Goal: Transaction & Acquisition: Purchase product/service

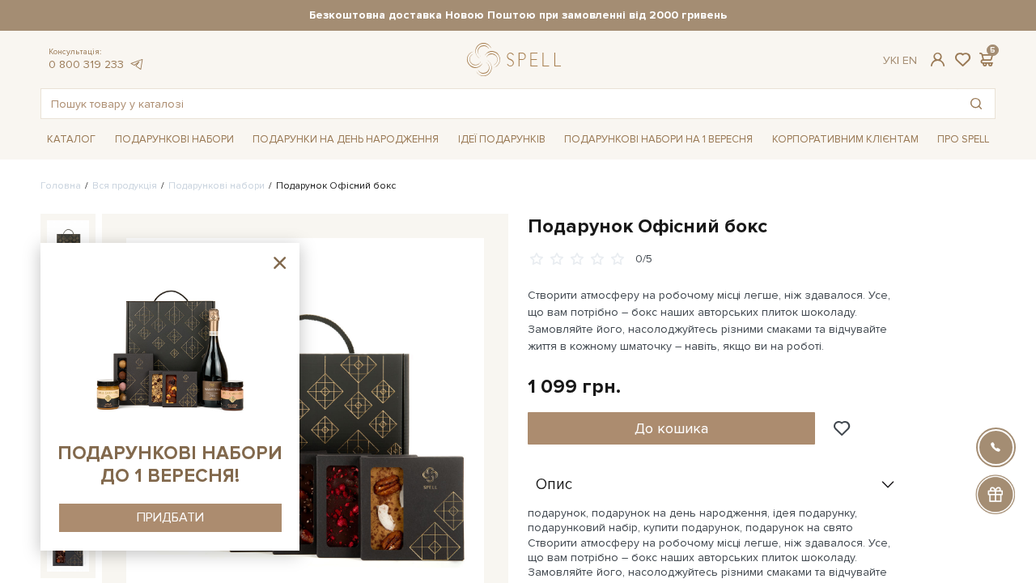
click at [281, 261] on icon at bounding box center [280, 263] width 12 height 12
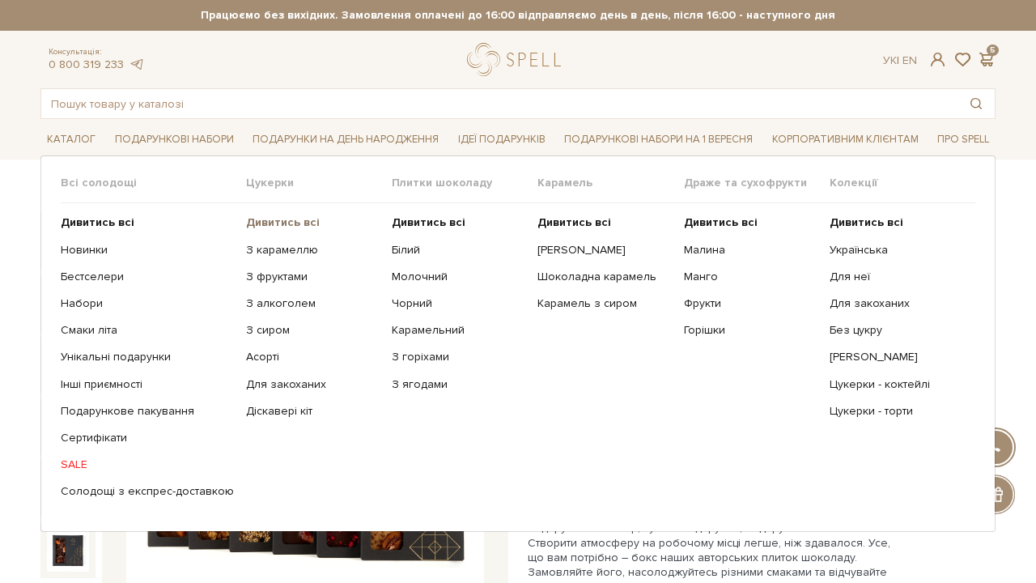
click at [299, 220] on b "Дивитись всі" at bounding box center [283, 222] width 74 height 14
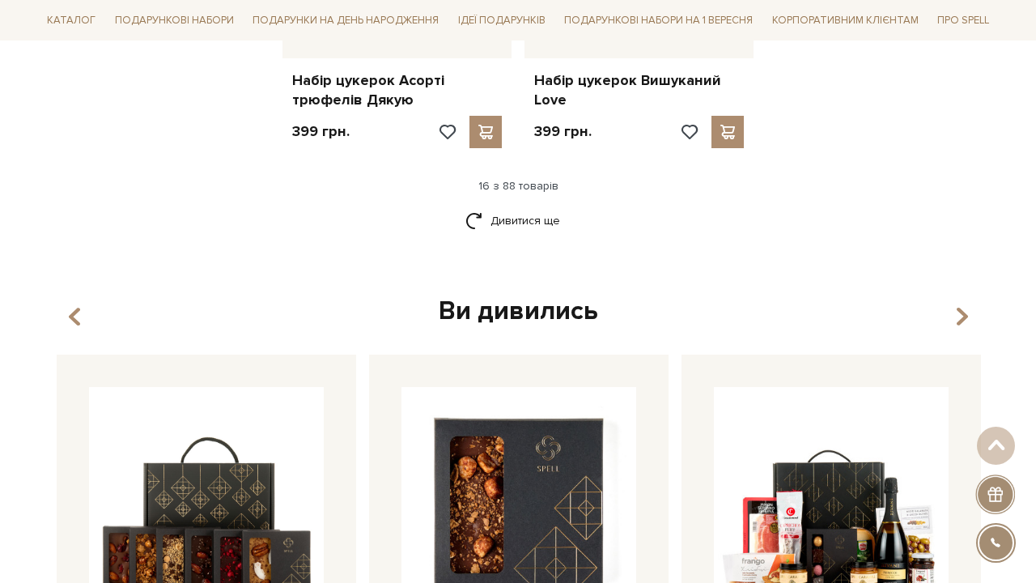
scroll to position [2209, 0]
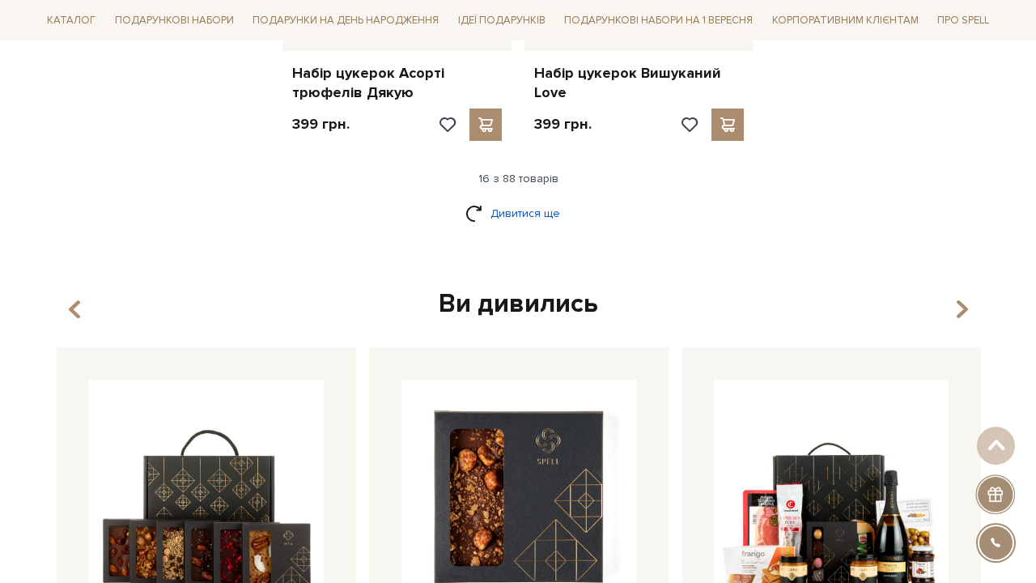
click at [527, 199] on link "Дивитися ще" at bounding box center [517, 213] width 105 height 28
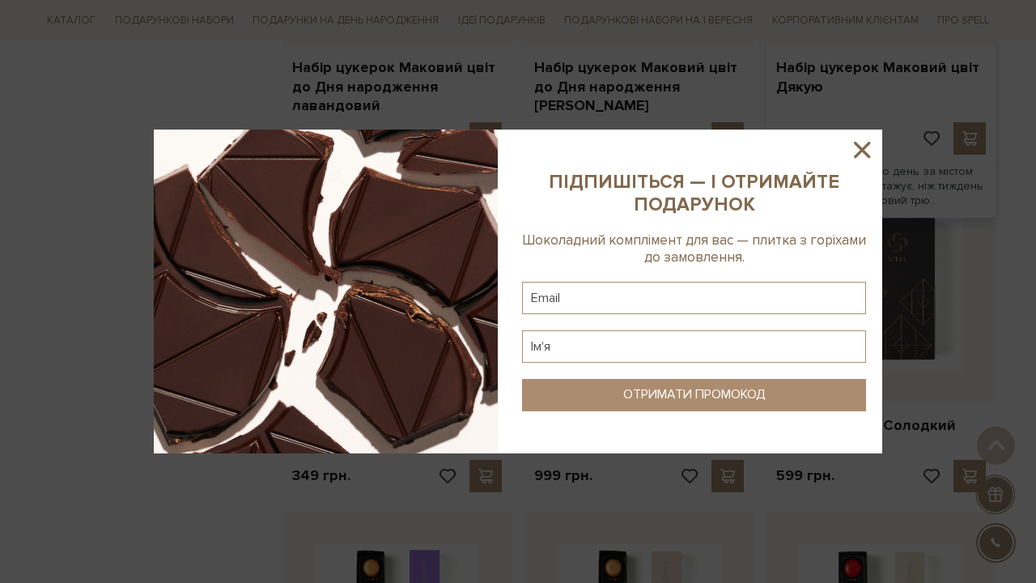
scroll to position [3266, 0]
click at [863, 156] on icon at bounding box center [862, 150] width 28 height 28
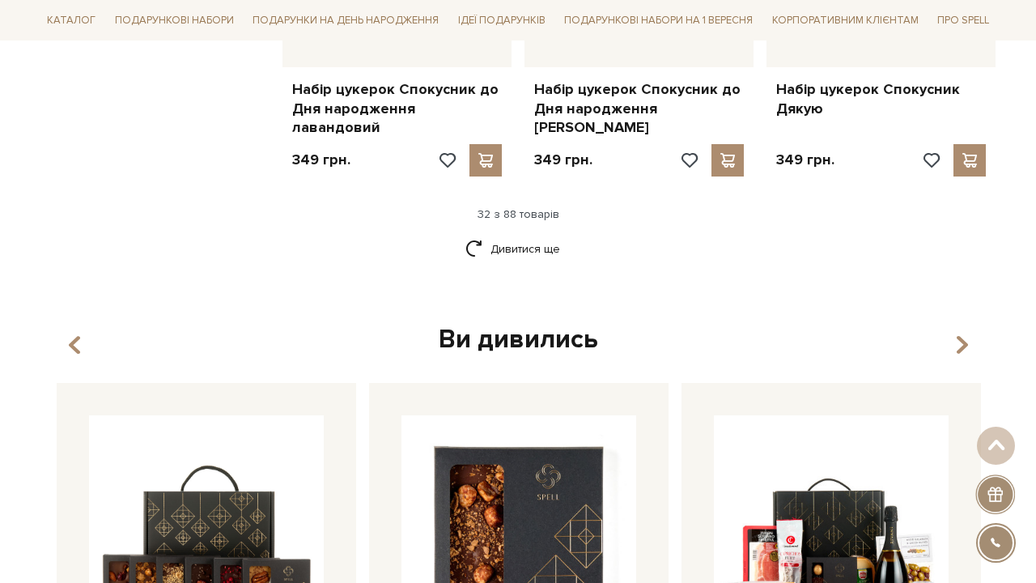
scroll to position [3939, 0]
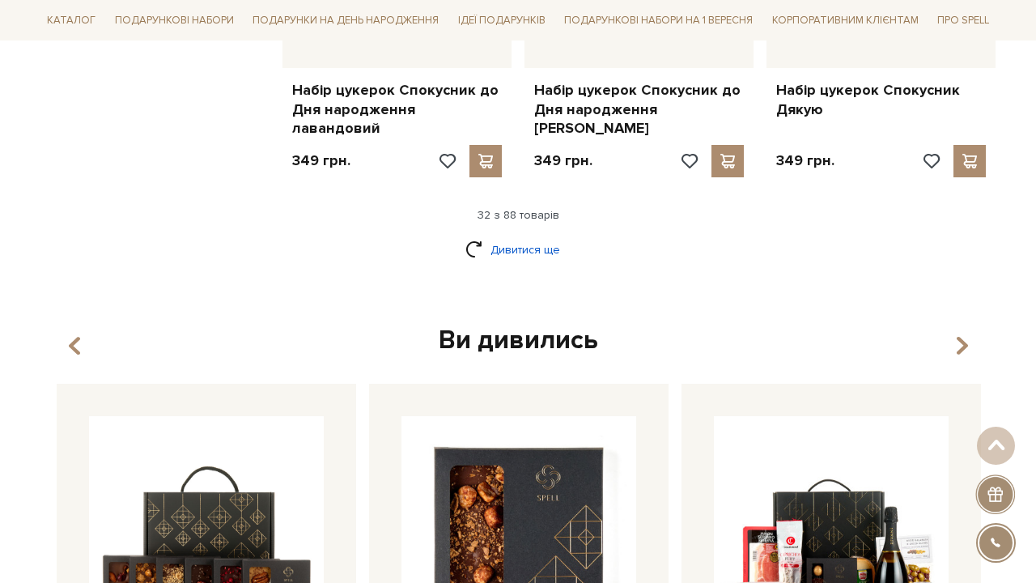
click at [534, 235] on link "Дивитися ще" at bounding box center [517, 249] width 105 height 28
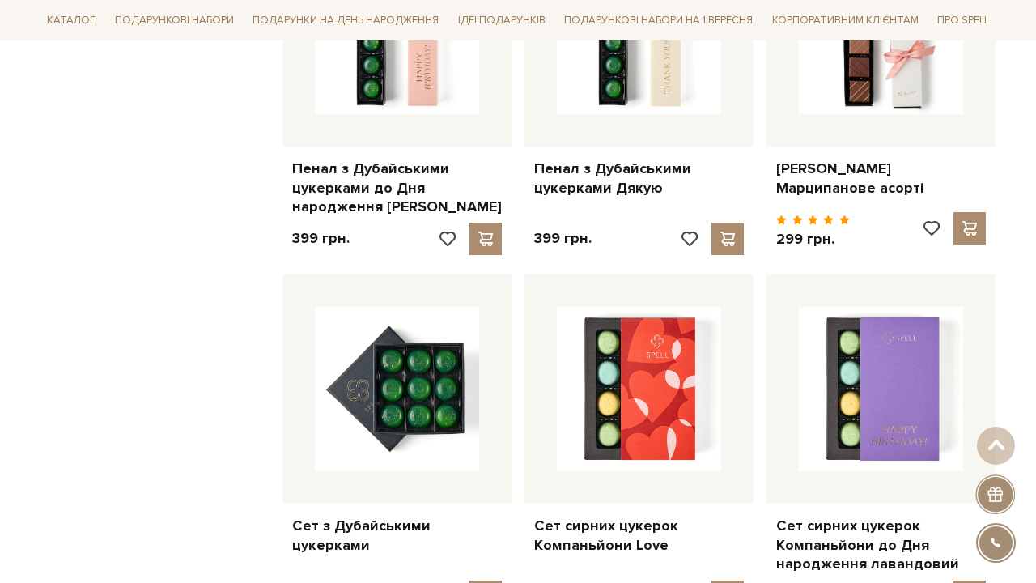
scroll to position [5287, 0]
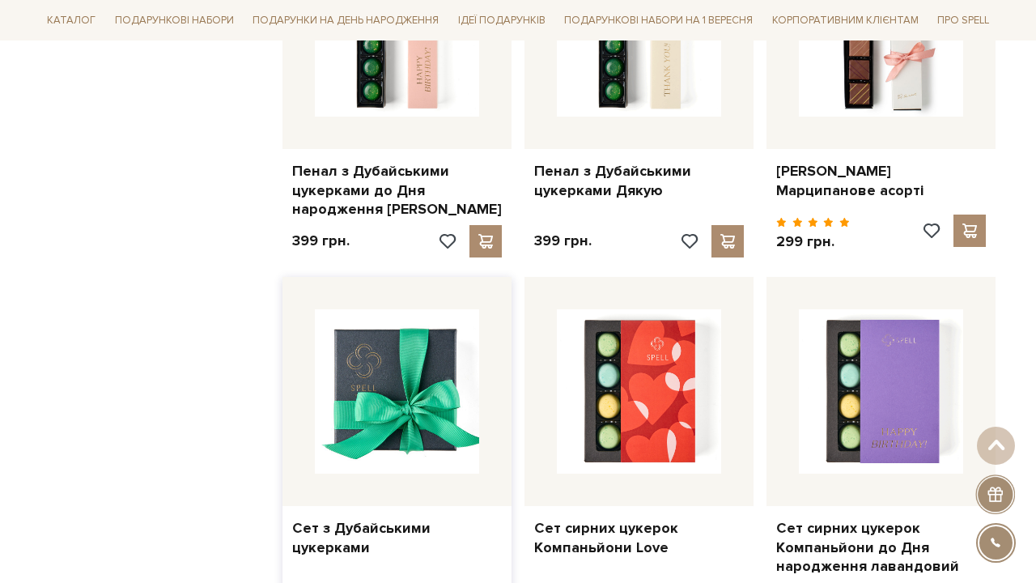
click at [378, 309] on img at bounding box center [397, 391] width 164 height 164
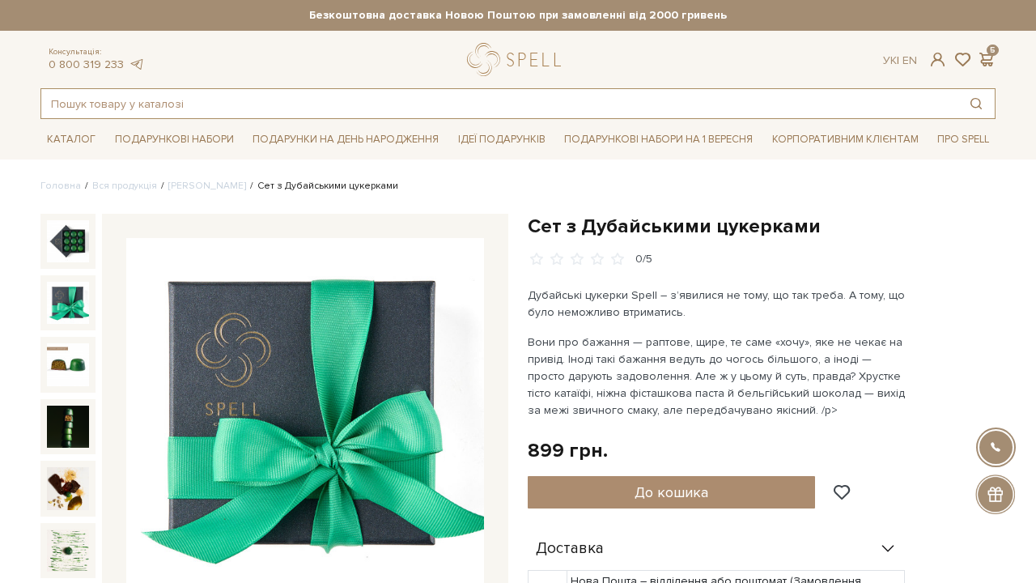
click at [348, 97] on input "text" at bounding box center [499, 103] width 916 height 29
click at [17, 89] on header "Безкоштовна доставка Новою Поштою при замовленні від 2000 гривень Працюємо без …" at bounding box center [518, 59] width 1036 height 119
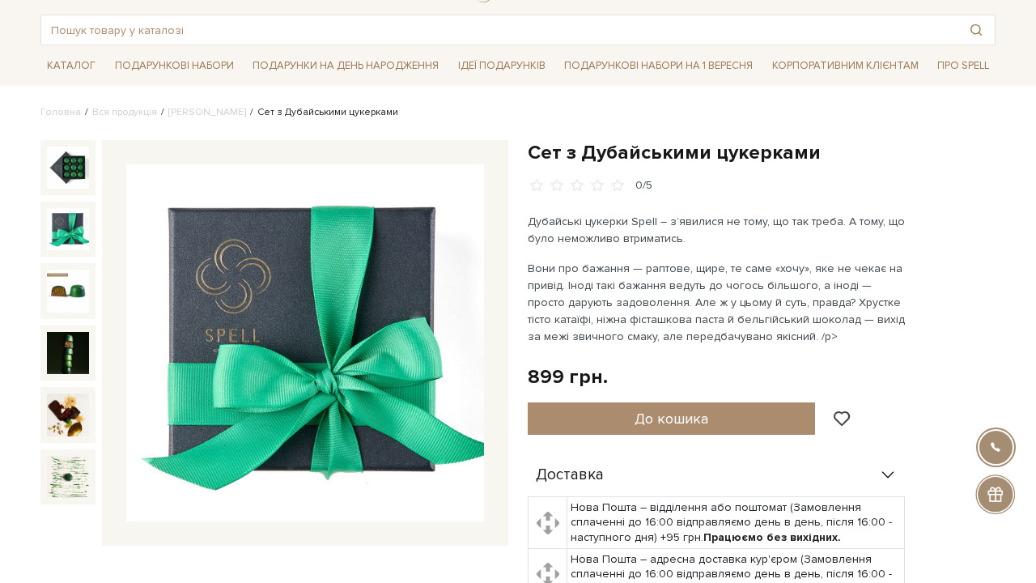
scroll to position [78, 0]
